Goal: Information Seeking & Learning: Learn about a topic

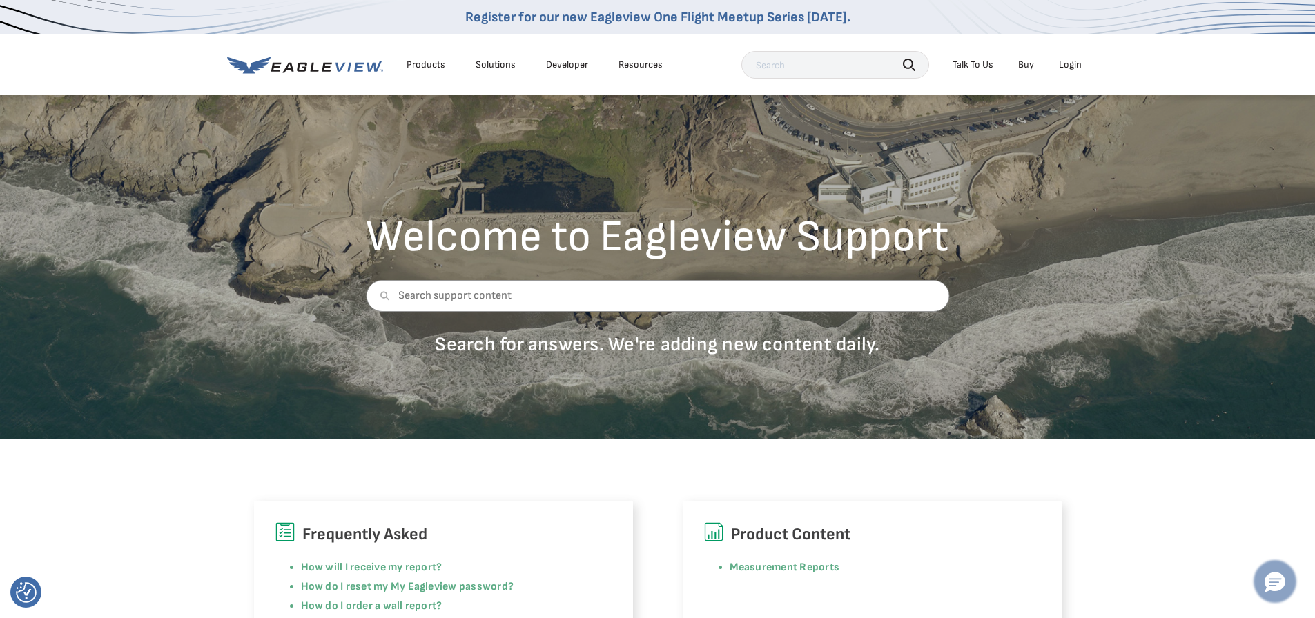
click at [1279, 594] on button "Hello, have a question? Let’s chat." at bounding box center [1275, 582] width 39 height 39
click at [817, 202] on div "Welcome to Eagleview Support Search for answers. We're adding new content daily." at bounding box center [657, 266] width 1315 height 345
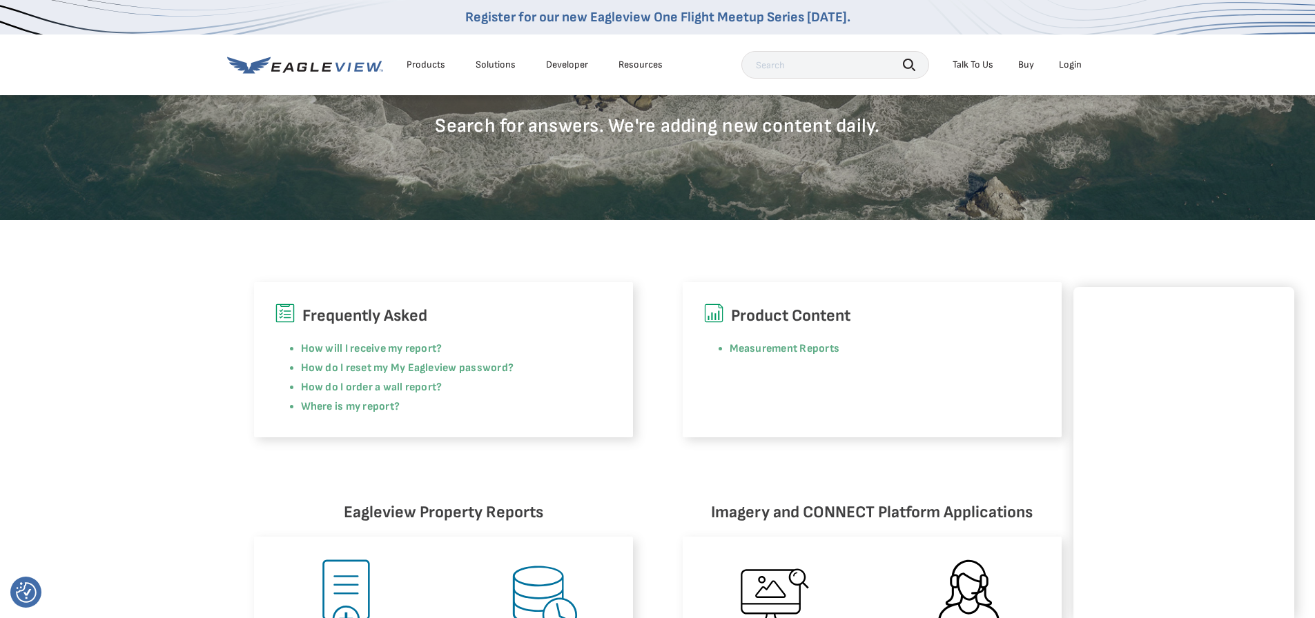
scroll to position [221, 0]
